Goal: Transaction & Acquisition: Download file/media

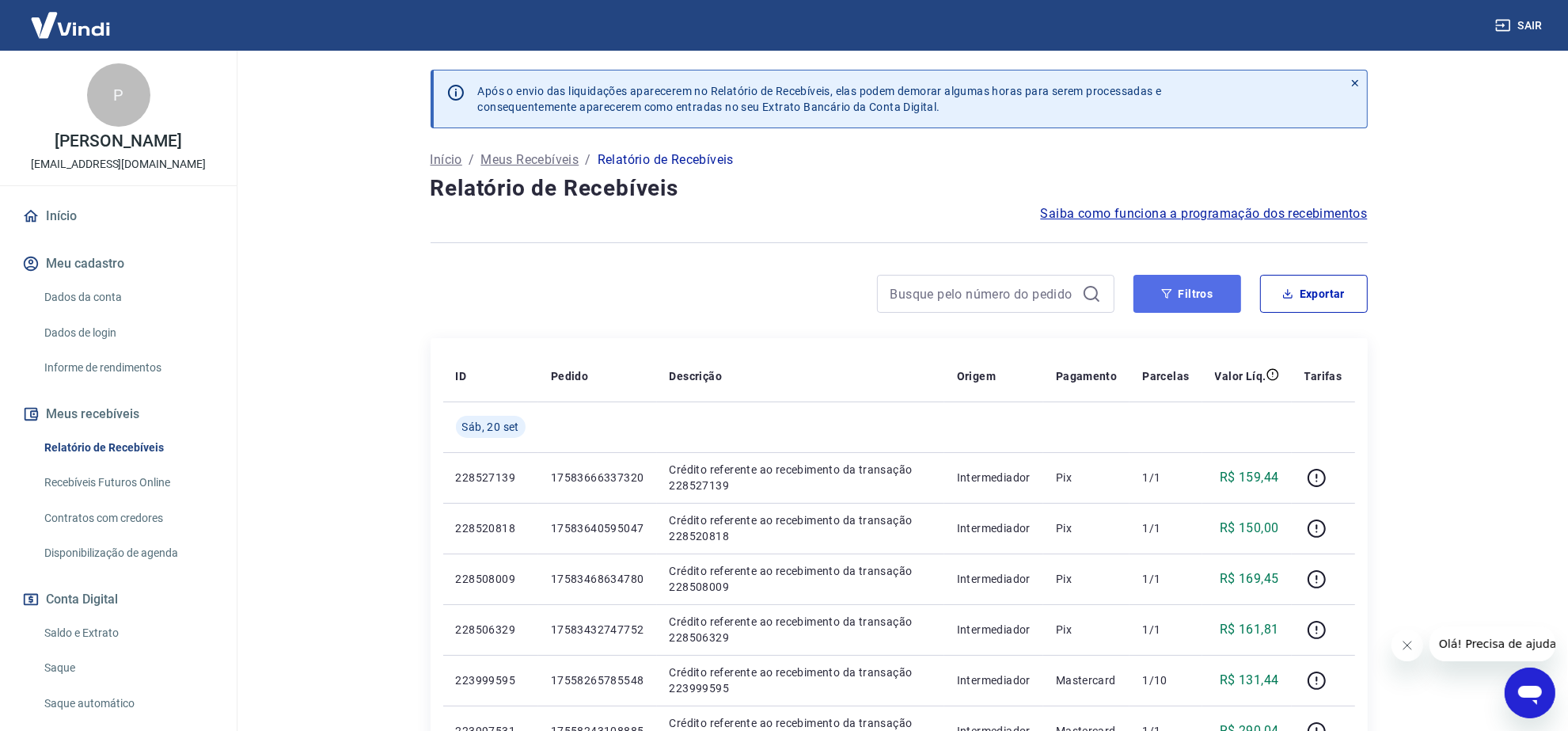
click at [1191, 287] on button "Filtros" at bounding box center [1187, 293] width 108 height 38
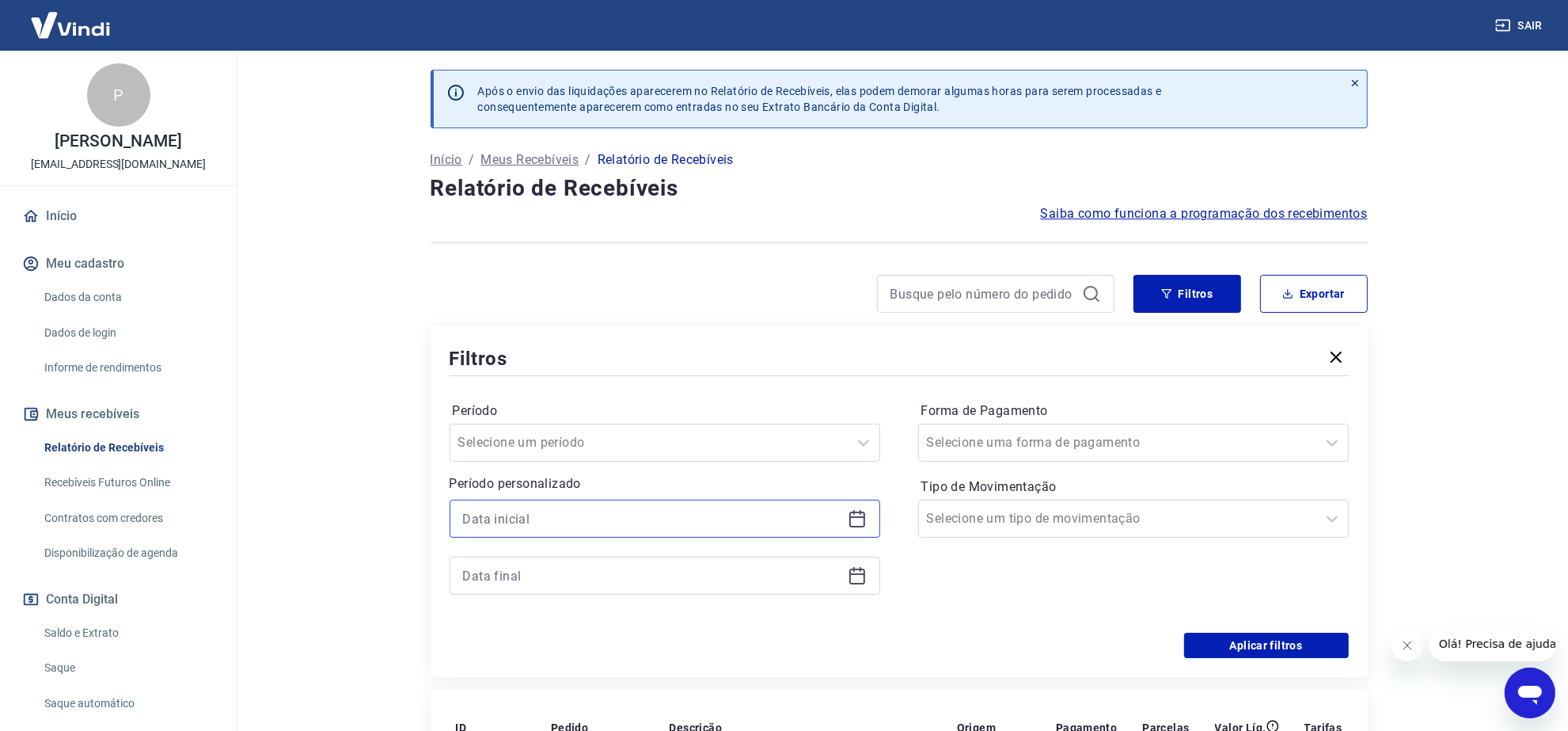
click at [488, 521] on input at bounding box center [652, 518] width 378 height 24
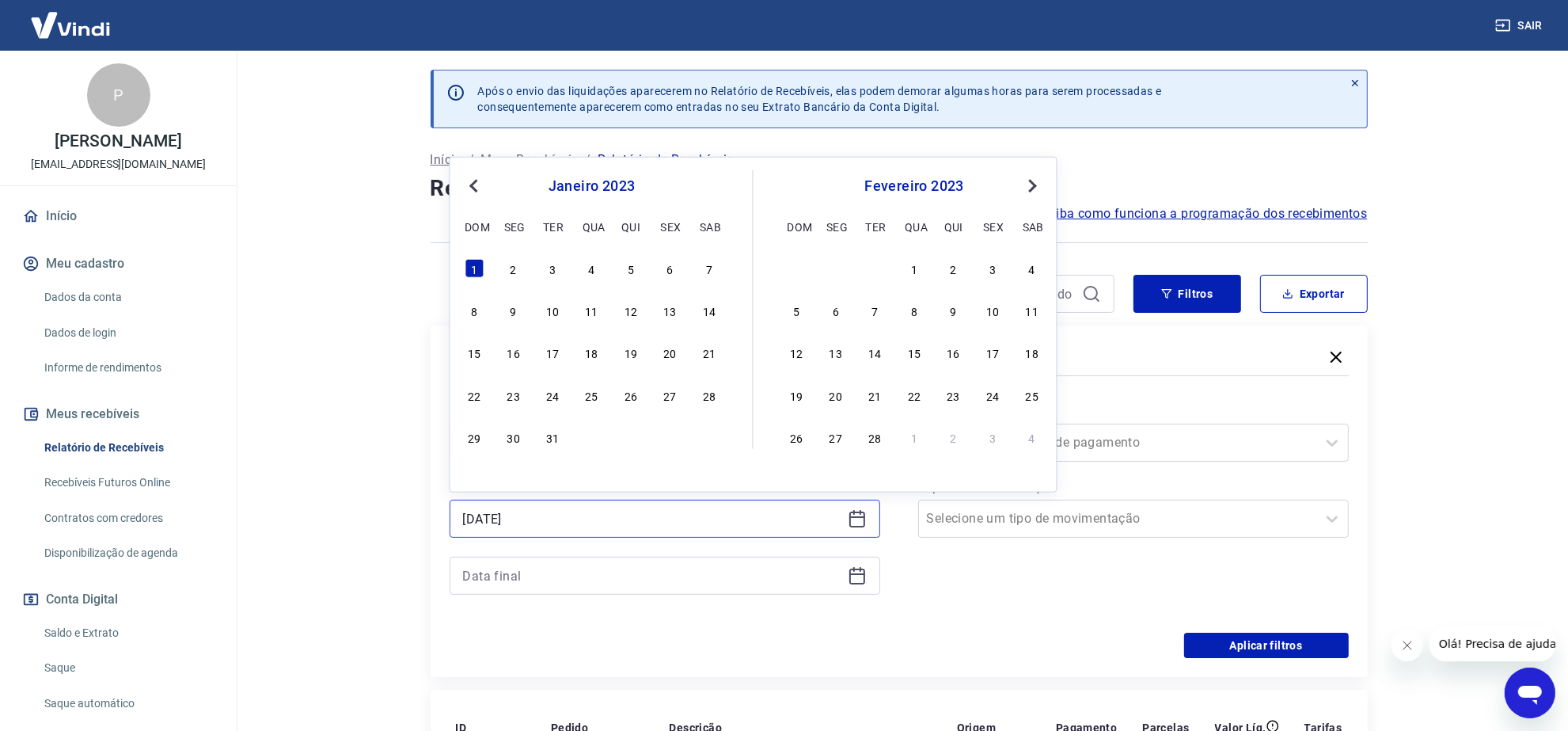
type input "01/01/2023"
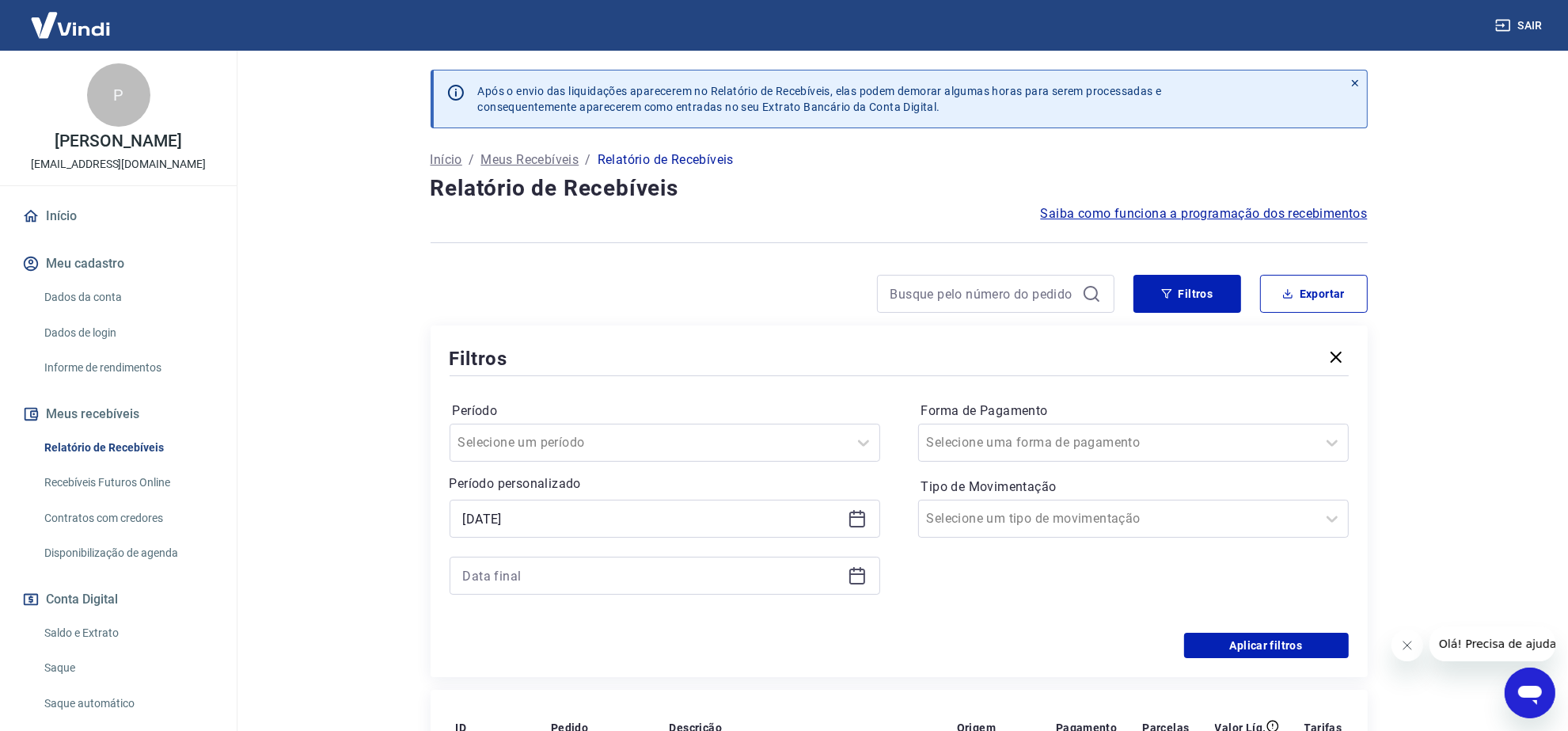
click at [521, 591] on div at bounding box center [665, 575] width 430 height 38
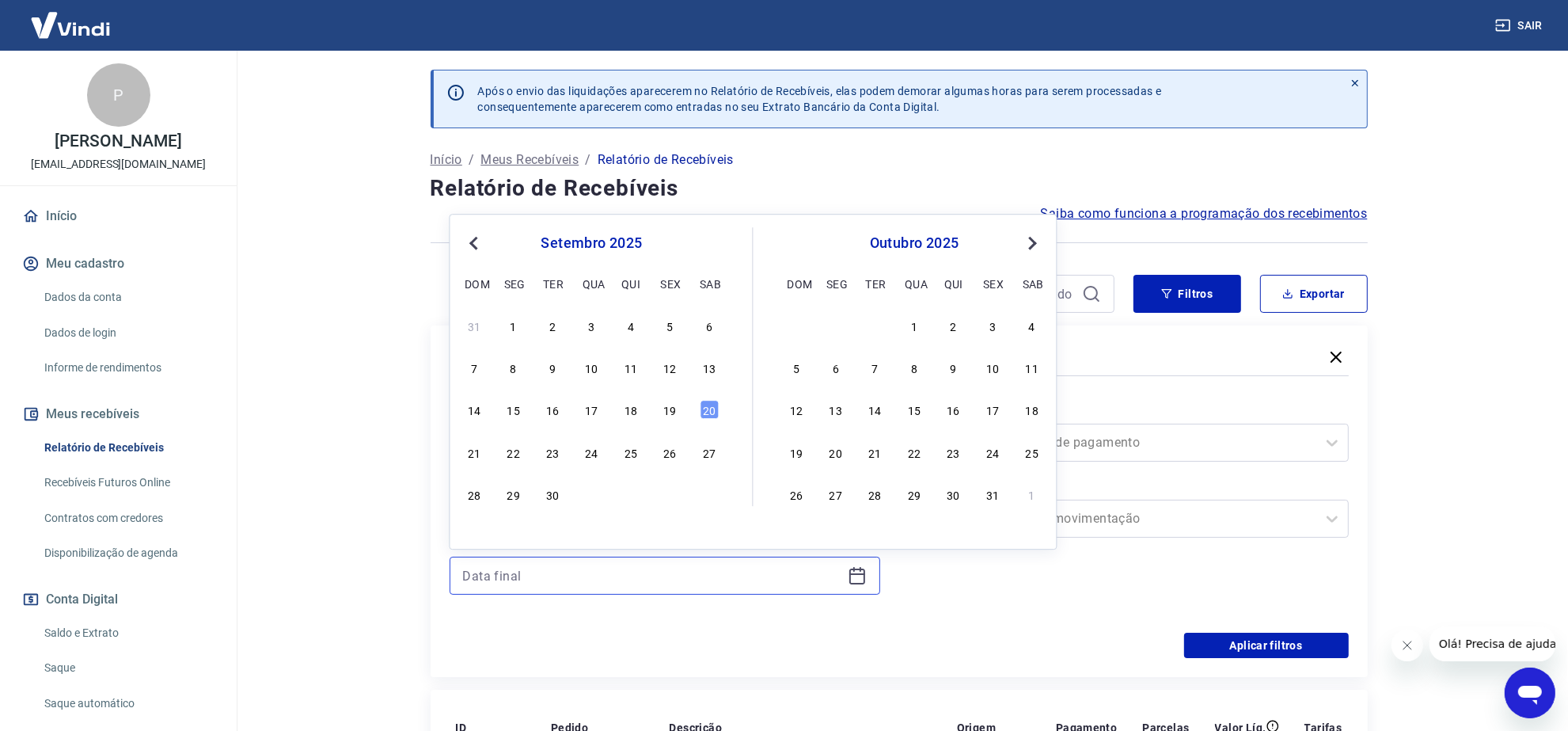
click at [525, 576] on input at bounding box center [652, 576] width 378 height 24
type input "31/12/2023"
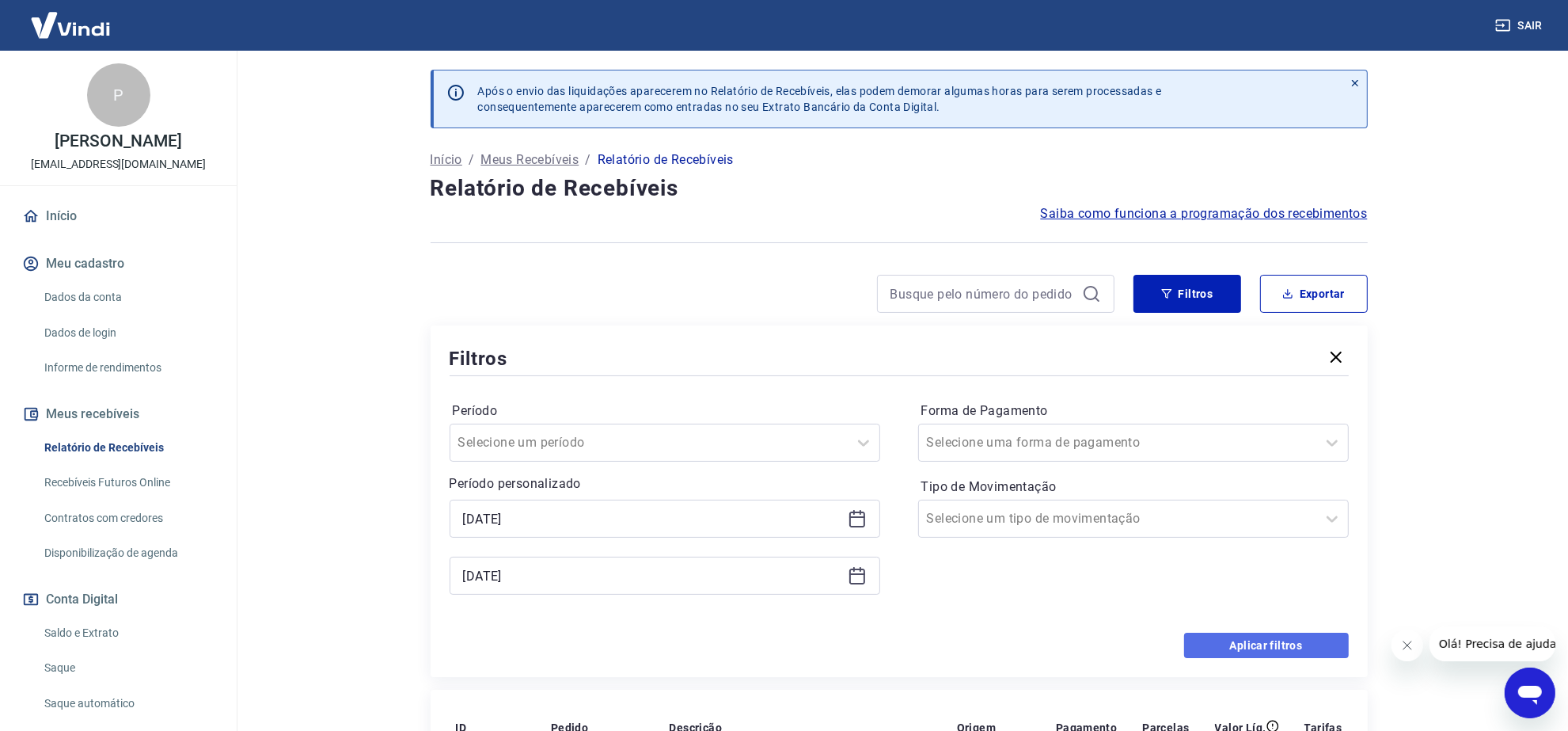
click at [1277, 650] on button "Aplicar filtros" at bounding box center [1266, 645] width 165 height 25
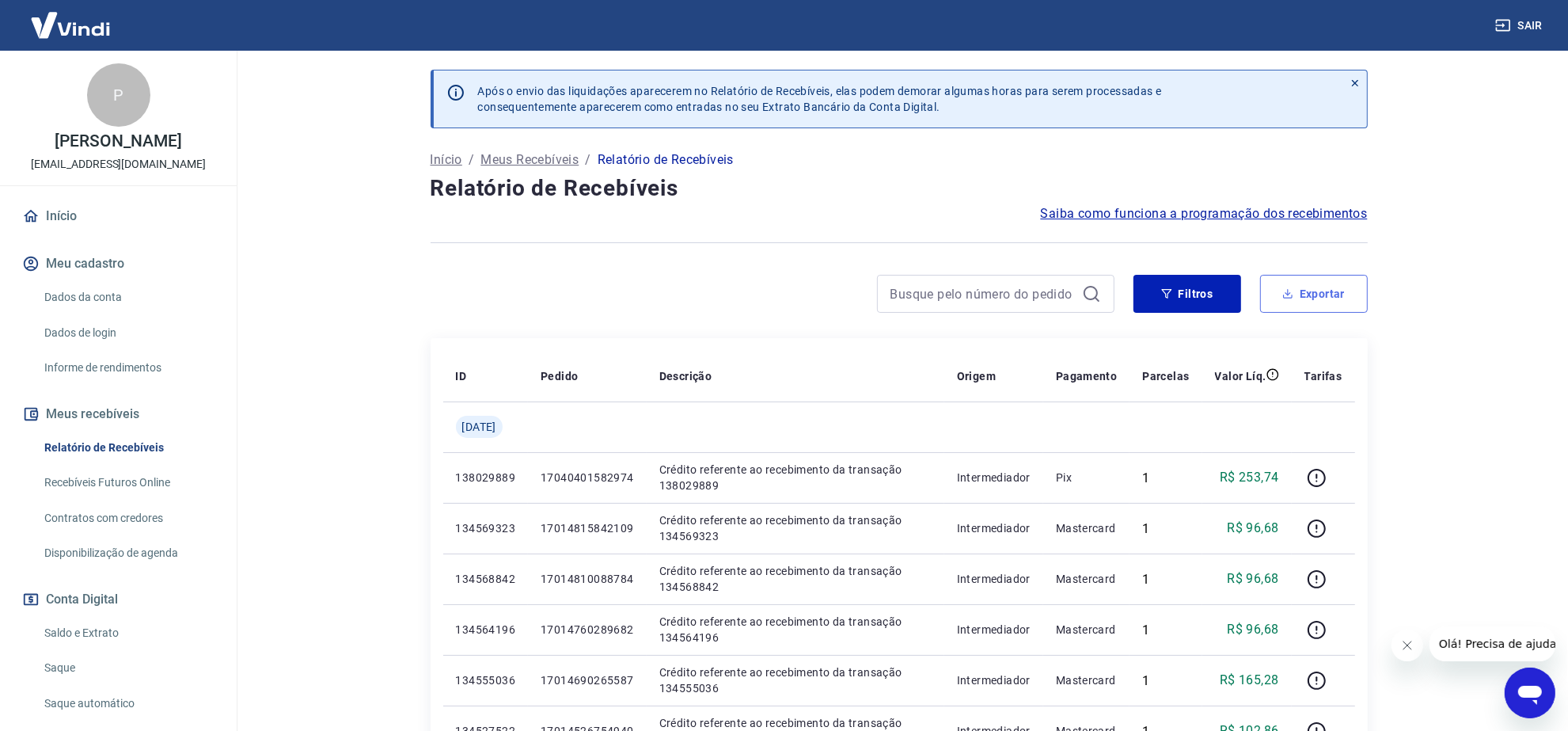
click at [1290, 298] on icon "button" at bounding box center [1287, 293] width 11 height 11
type input "01/01/2023"
type input "31/12/2023"
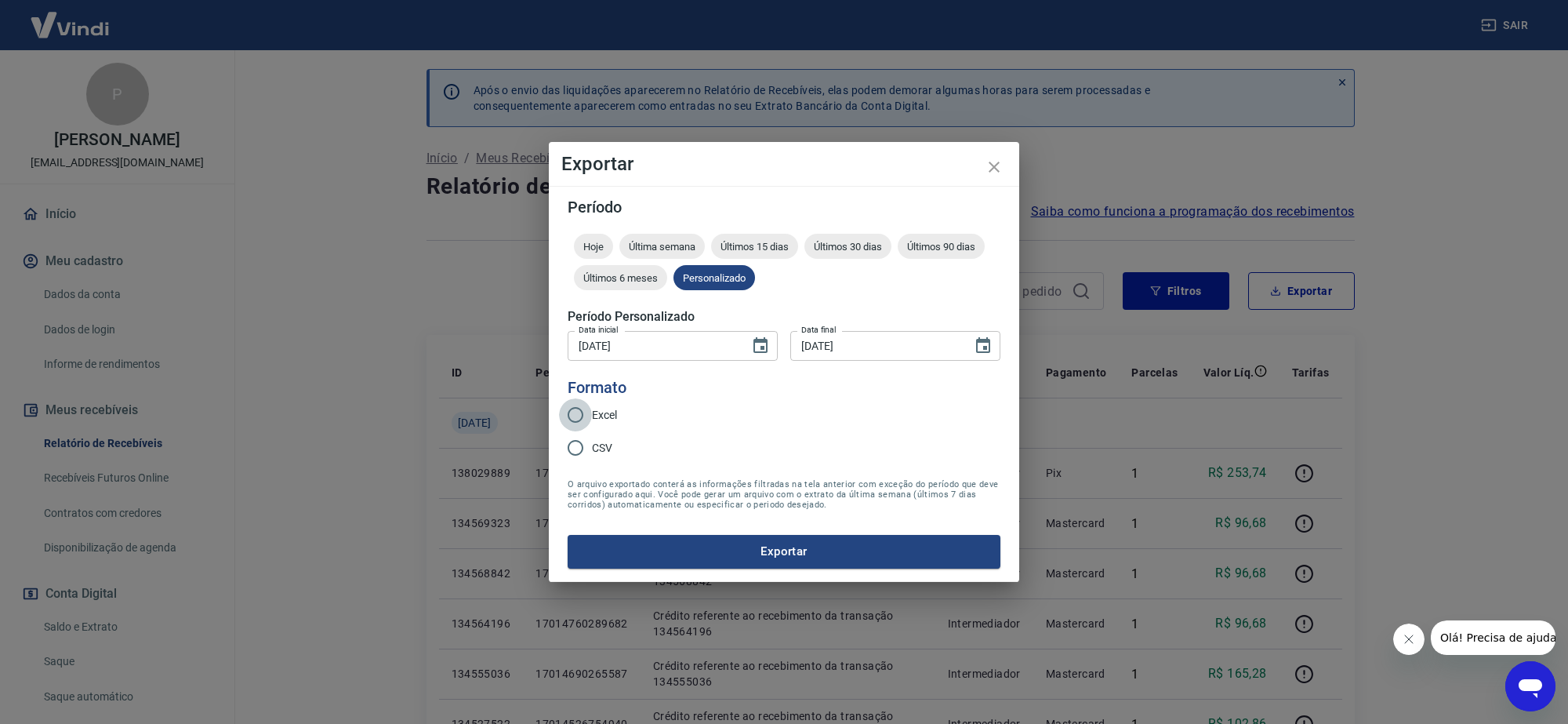
click at [571, 421] on input "Excel" at bounding box center [575, 414] width 33 height 33
radio input "true"
click at [654, 548] on button "Exportar" at bounding box center [784, 551] width 433 height 33
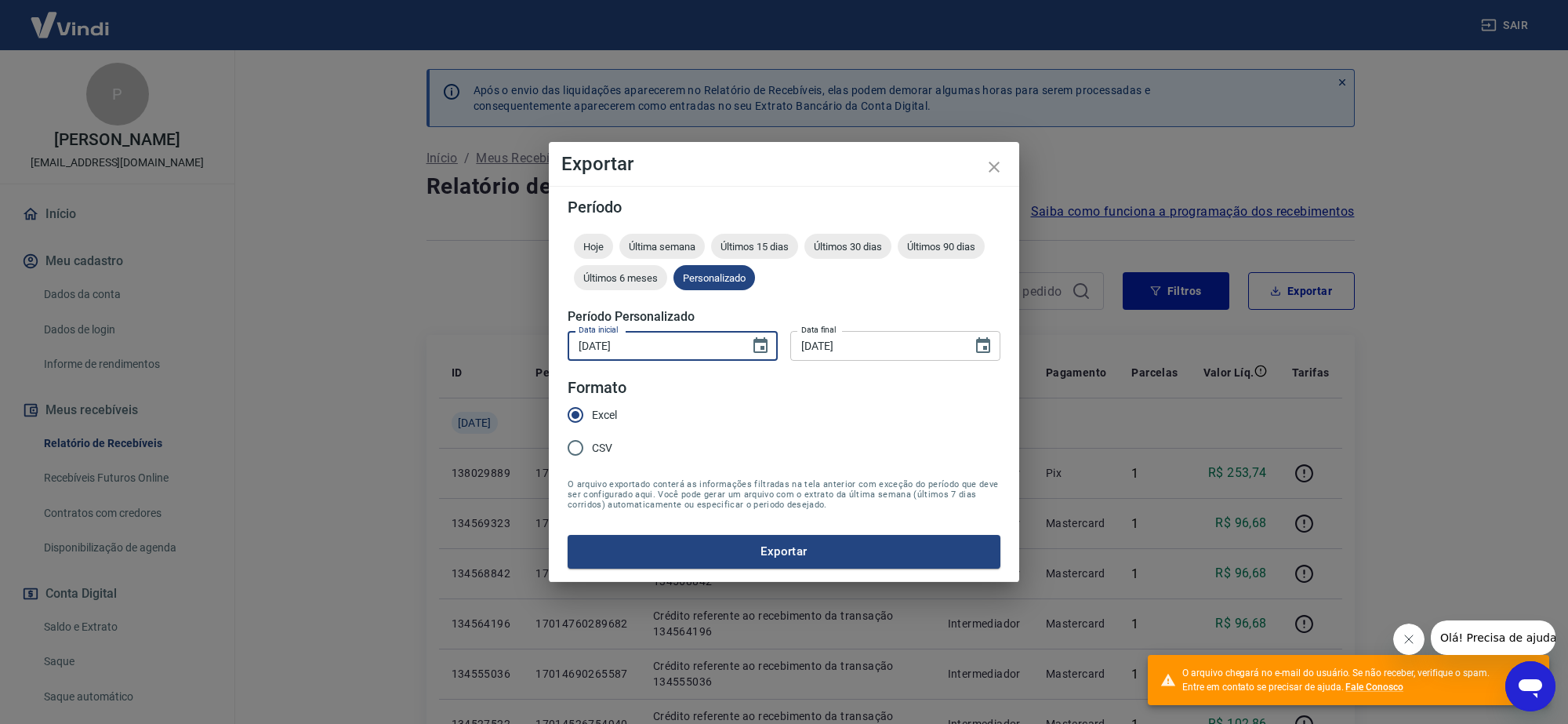
click at [683, 350] on input "01/01/2023" at bounding box center [653, 345] width 171 height 29
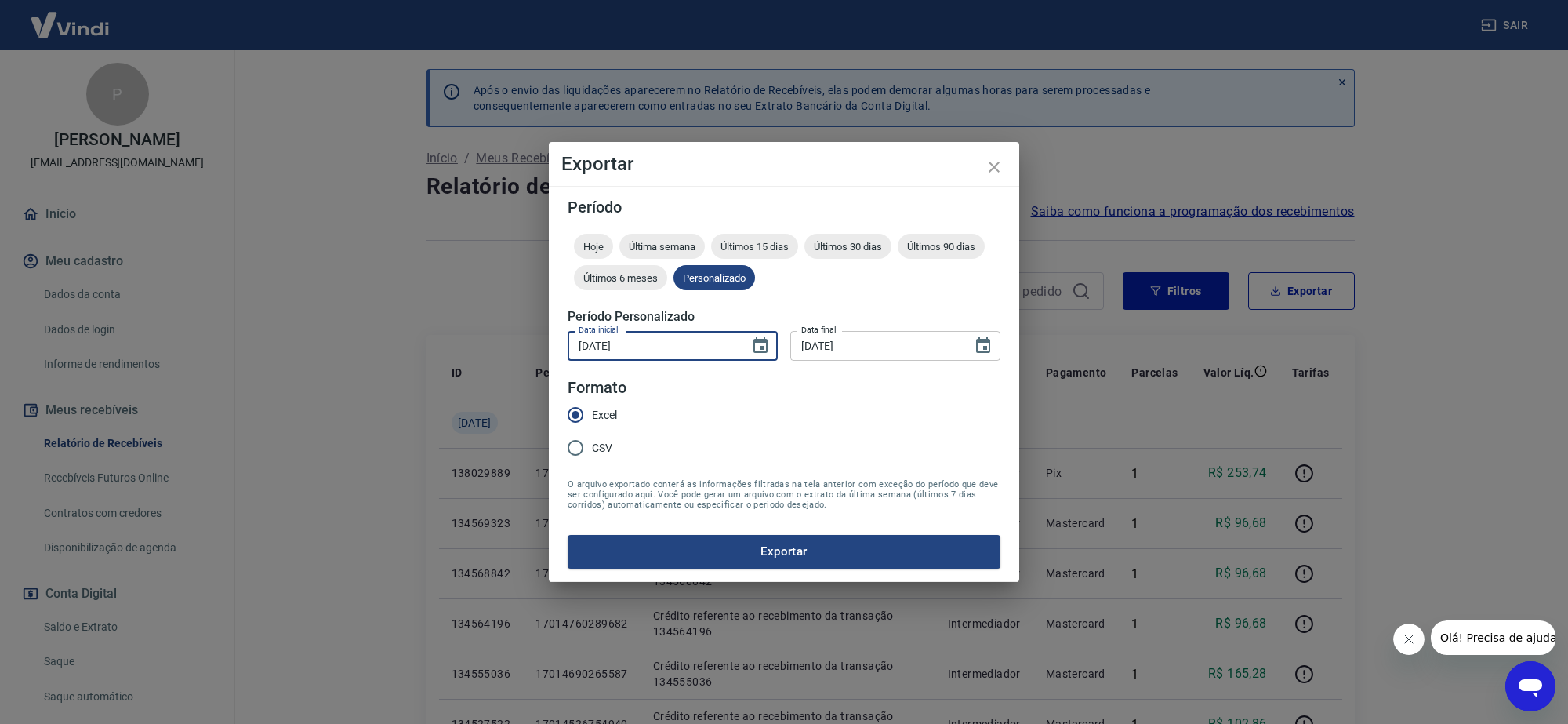
type input "01/01/2022"
click at [876, 339] on input "31/12/2023" at bounding box center [875, 345] width 171 height 29
type input "31/12/2022"
click at [568, 535] on button "Exportar" at bounding box center [784, 551] width 433 height 33
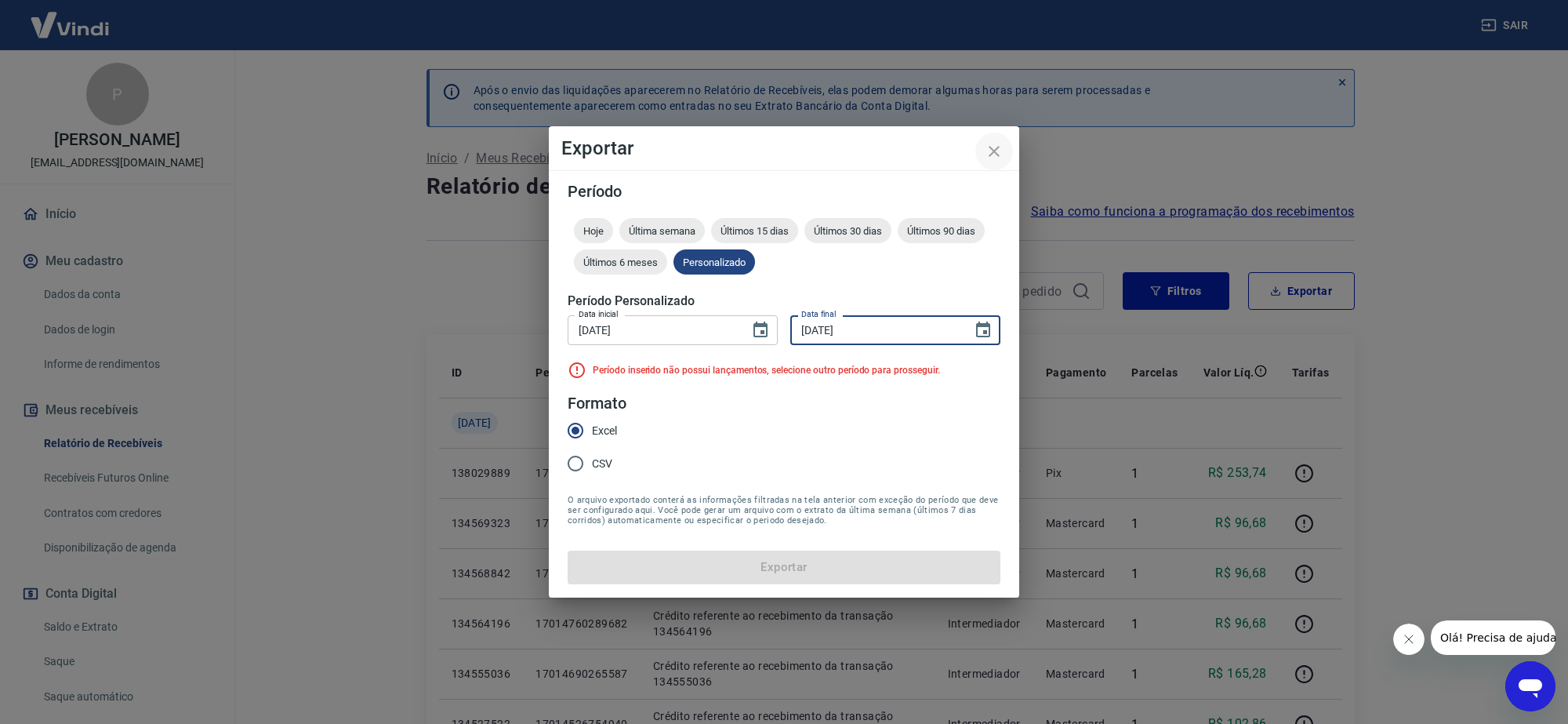
click at [991, 143] on icon "close" at bounding box center [994, 151] width 19 height 19
